Goal: Transaction & Acquisition: Purchase product/service

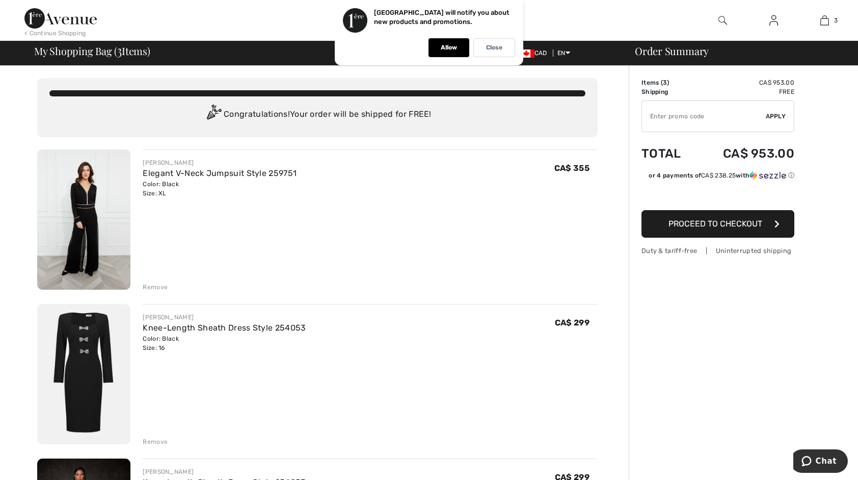
click at [572, 321] on span "CA$ 299" at bounding box center [572, 323] width 35 height 10
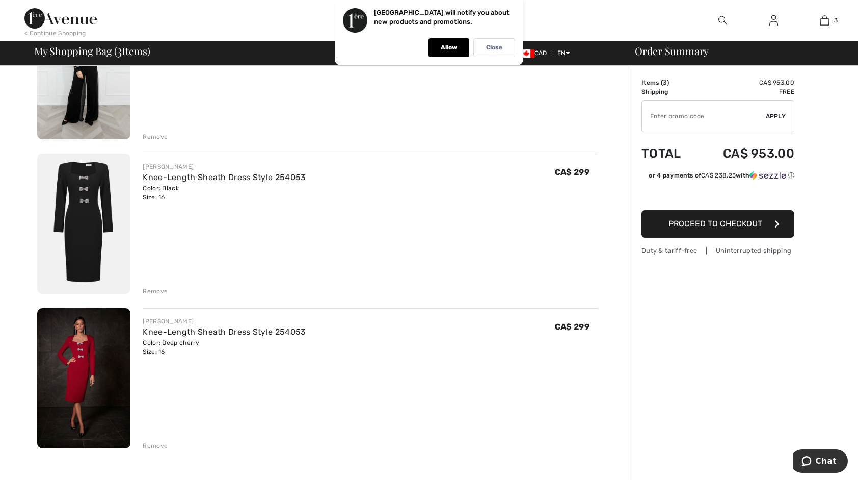
scroll to position [153, 0]
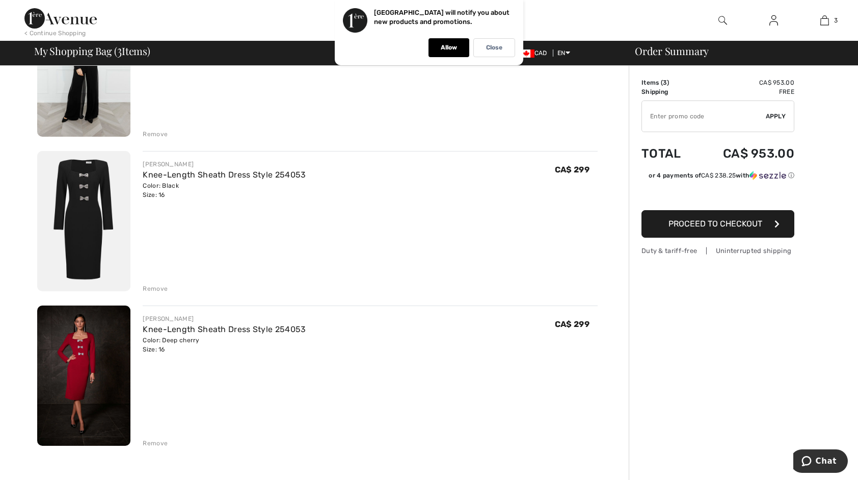
click at [154, 288] on div "Remove" at bounding box center [155, 288] width 25 height 9
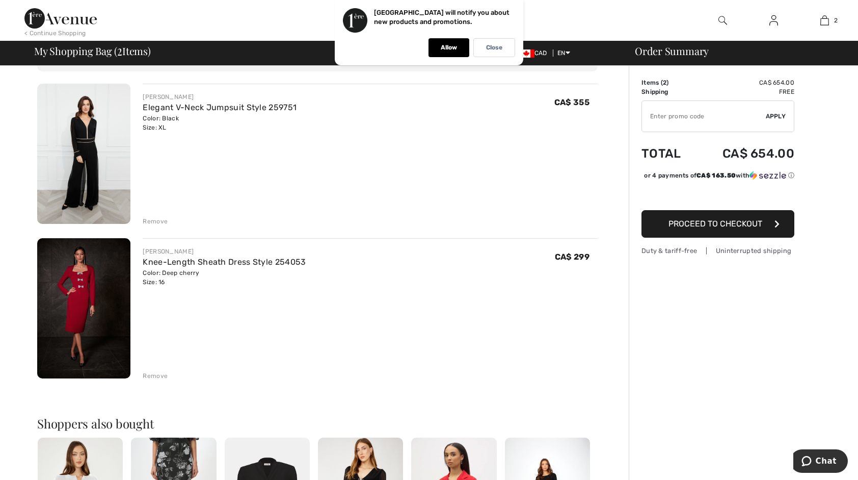
scroll to position [0, 0]
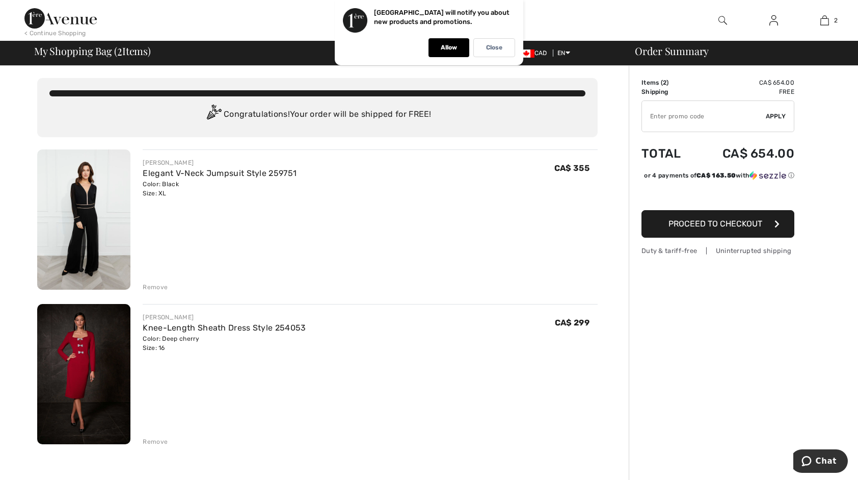
click at [85, 221] on img at bounding box center [83, 219] width 93 height 140
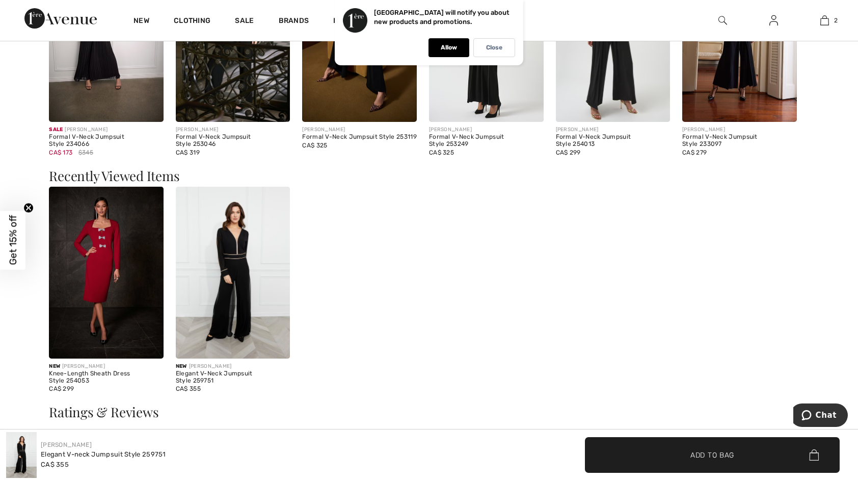
scroll to position [1070, 0]
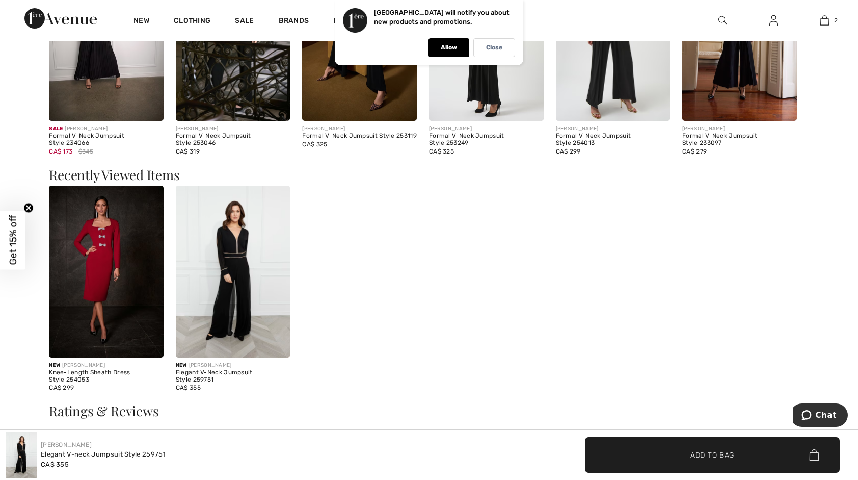
click at [229, 301] on img at bounding box center [233, 272] width 115 height 172
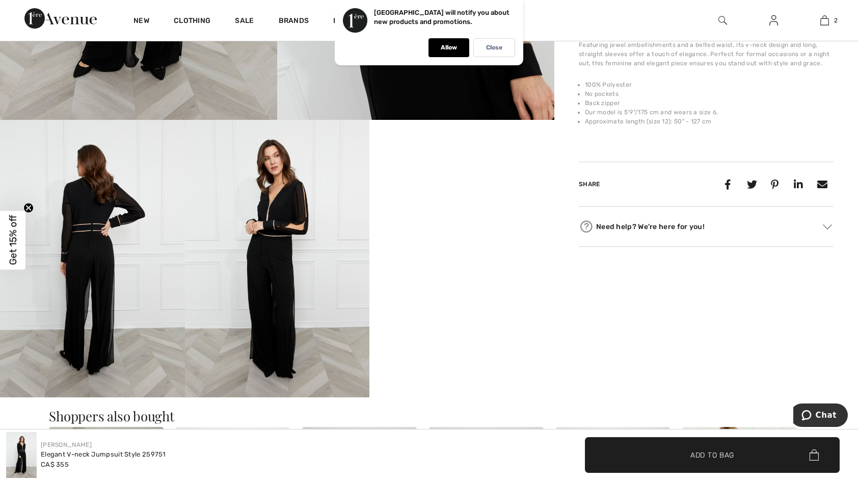
scroll to position [153, 0]
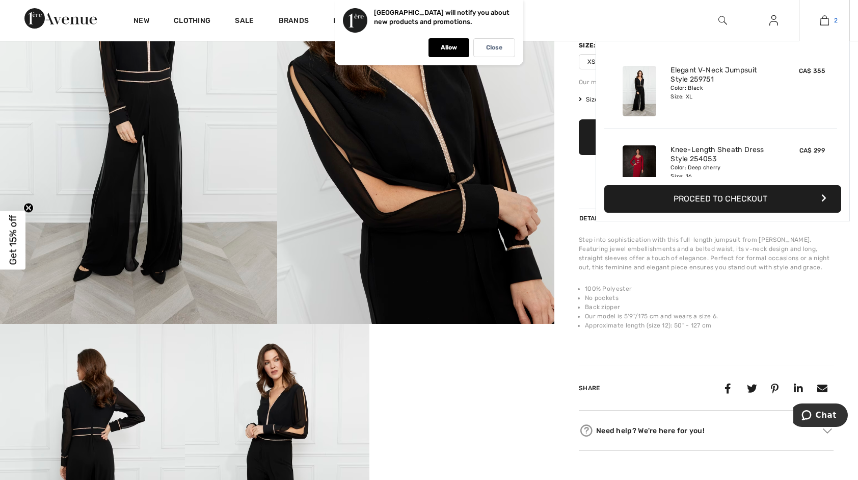
click at [824, 22] on img at bounding box center [825, 20] width 9 height 12
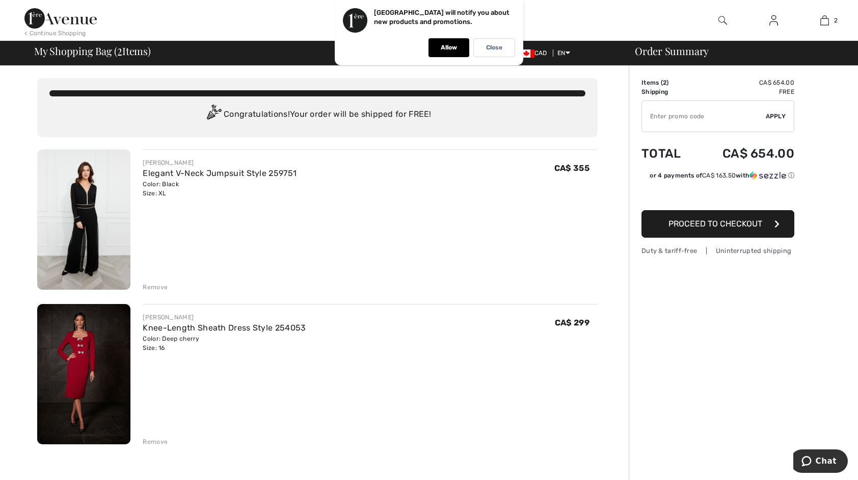
click at [714, 219] on button "Proceed to Checkout" at bounding box center [718, 224] width 153 height 28
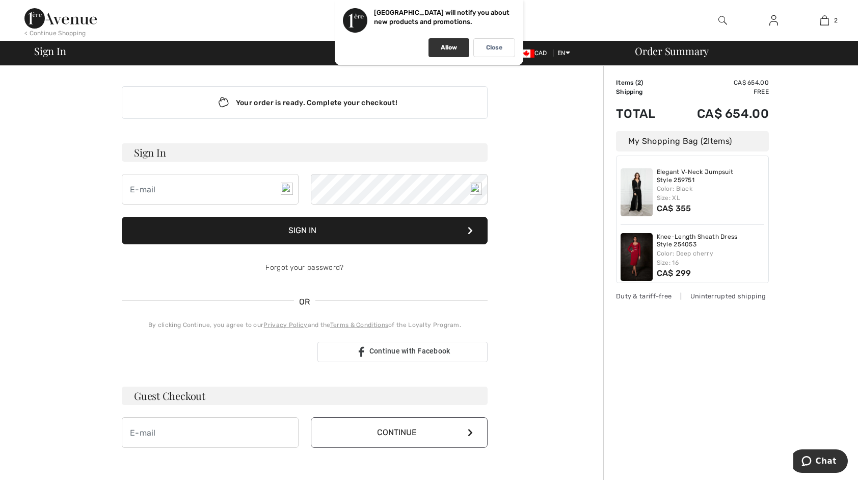
click at [449, 50] on p "Allow" at bounding box center [449, 48] width 16 height 8
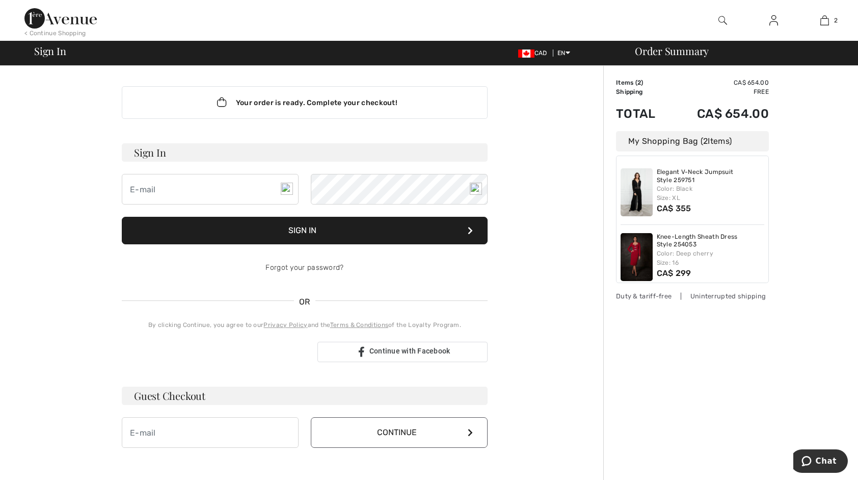
click at [641, 191] on img at bounding box center [637, 192] width 32 height 48
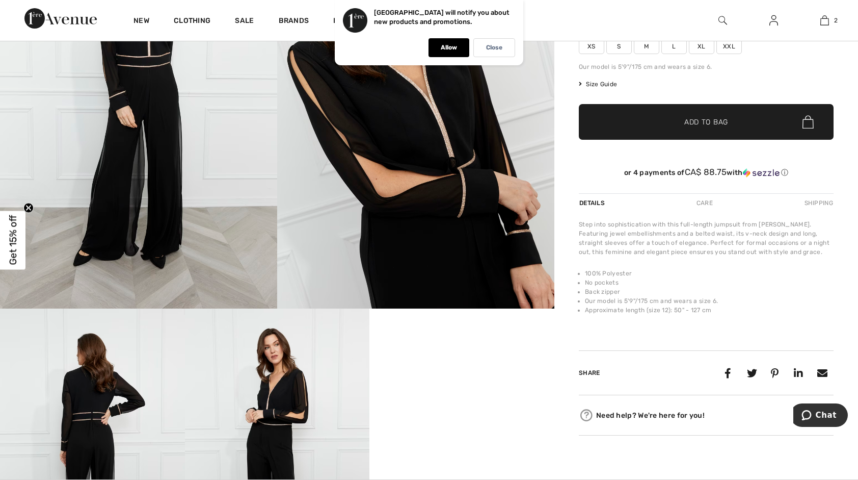
scroll to position [153, 0]
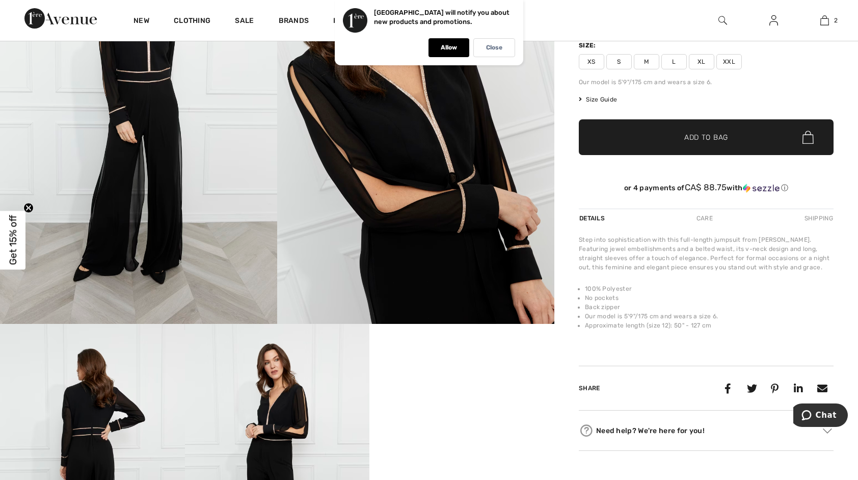
click at [14, 240] on span "Get 15% off" at bounding box center [13, 240] width 12 height 50
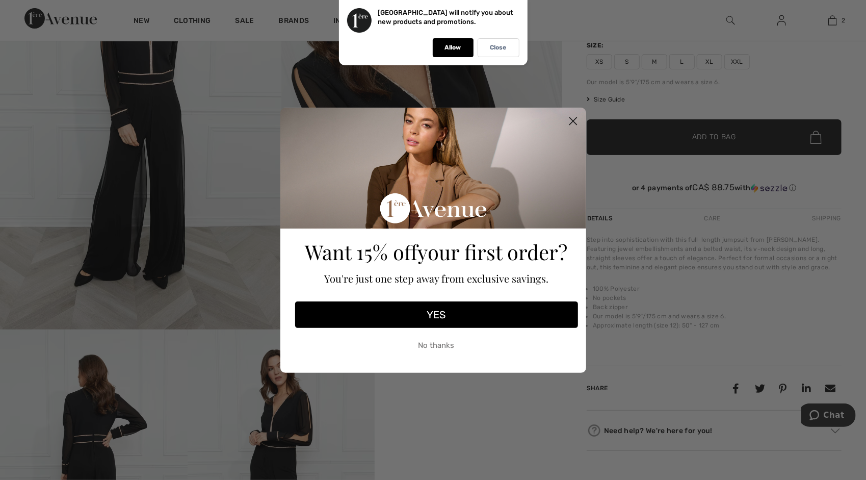
click at [435, 314] on button "YES" at bounding box center [436, 314] width 283 height 27
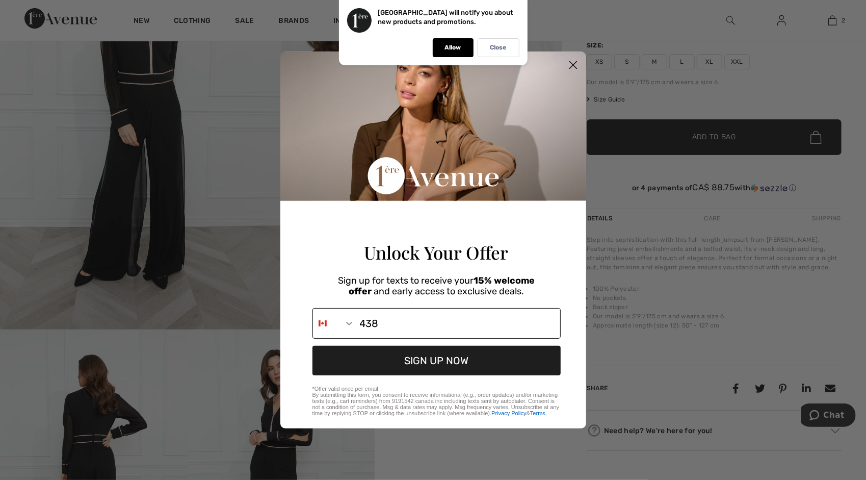
type input "[PHONE_NUMBER]"
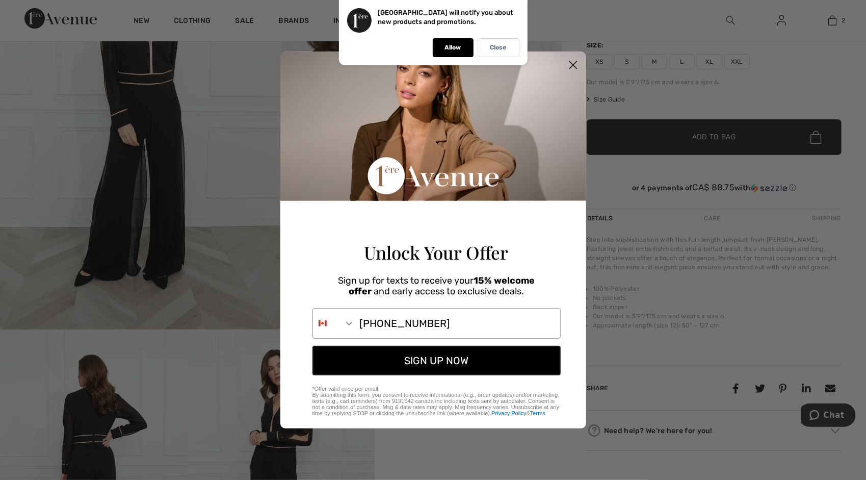
click at [439, 364] on button "SIGN UP NOW" at bounding box center [436, 361] width 248 height 30
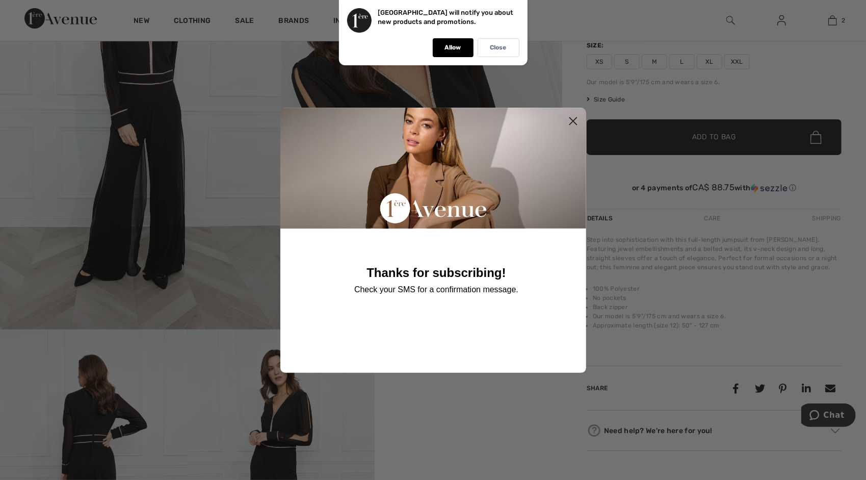
click at [573, 119] on circle "Close dialog" at bounding box center [572, 120] width 17 height 17
